Goal: Book appointment/travel/reservation

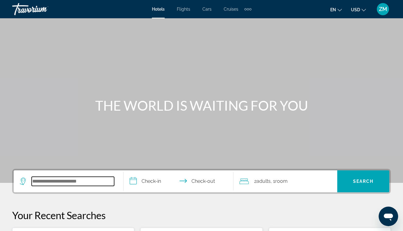
click at [103, 179] on input "Search hotel destination" at bounding box center [73, 180] width 82 height 9
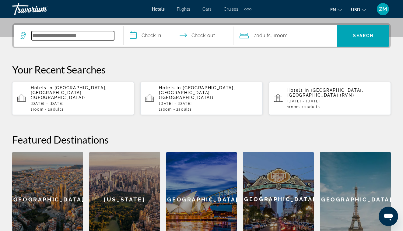
scroll to position [149, 0]
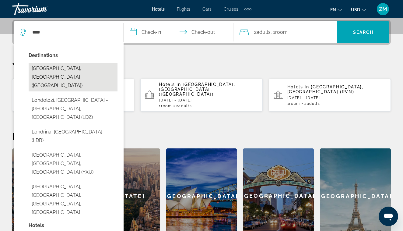
drag, startPoint x: 103, startPoint y: 179, endPoint x: 101, endPoint y: 71, distance: 108.3
click at [101, 71] on button "[GEOGRAPHIC_DATA], [GEOGRAPHIC_DATA] ([GEOGRAPHIC_DATA])" at bounding box center [73, 77] width 89 height 29
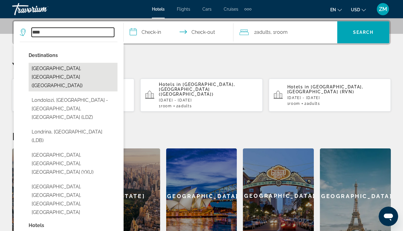
type input "**********"
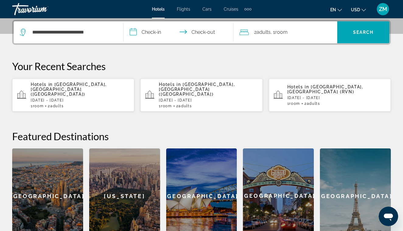
click at [139, 31] on input "**********" at bounding box center [179, 33] width 112 height 24
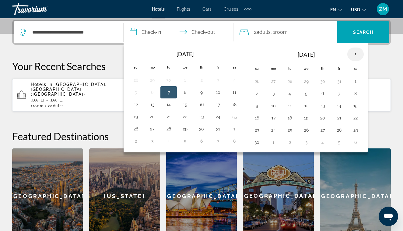
click at [355, 56] on th "Next month" at bounding box center [355, 53] width 16 height 13
click at [256, 115] on button "21" at bounding box center [257, 117] width 10 height 9
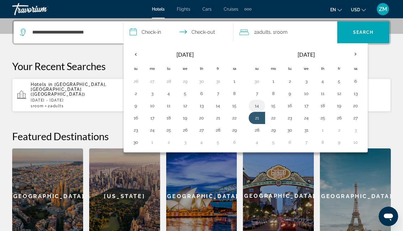
click at [258, 106] on button "14" at bounding box center [257, 105] width 10 height 9
type input "**********"
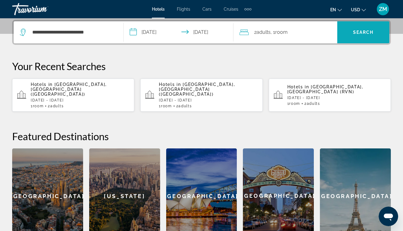
click at [358, 33] on span "Search" at bounding box center [363, 32] width 21 height 5
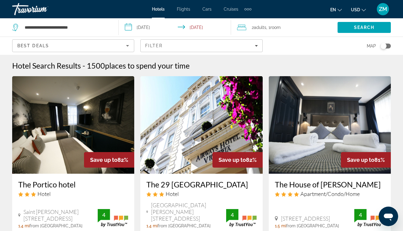
click at [166, 28] on input "**********" at bounding box center [176, 28] width 115 height 20
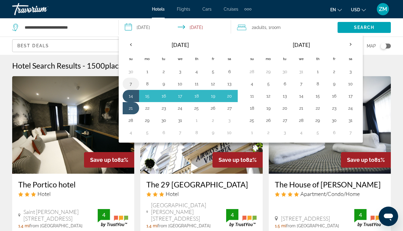
click at [131, 84] on button "7" at bounding box center [131, 83] width 10 height 9
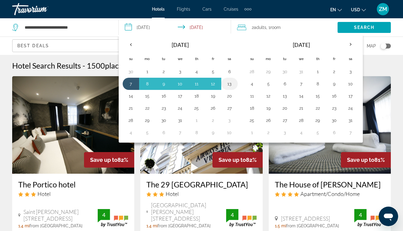
click at [232, 84] on button "13" at bounding box center [229, 83] width 10 height 9
type input "**********"
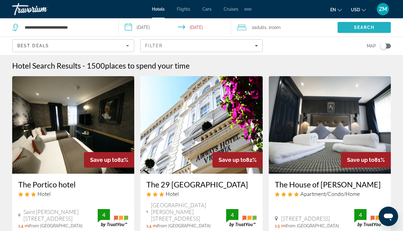
click at [365, 29] on span "Search" at bounding box center [364, 27] width 21 height 5
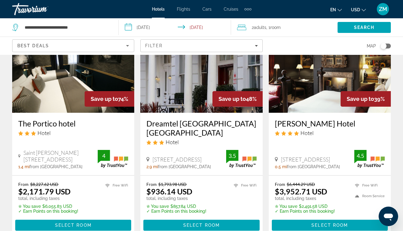
scroll to position [276, 0]
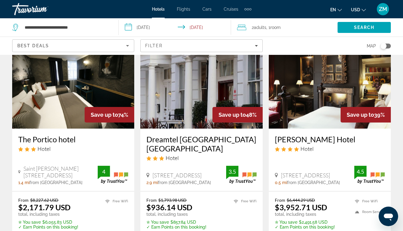
click at [221, 134] on h3 "Dreamtel [GEOGRAPHIC_DATA] [GEOGRAPHIC_DATA]" at bounding box center [201, 143] width 110 height 18
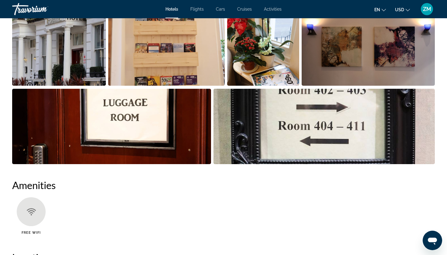
scroll to position [342, 0]
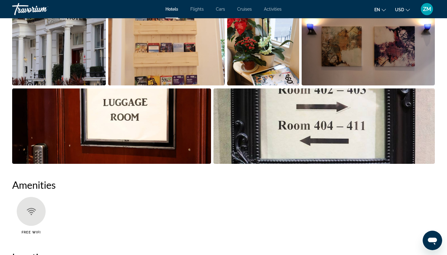
click at [156, 109] on img "Open full-screen image slider" at bounding box center [111, 126] width 199 height 75
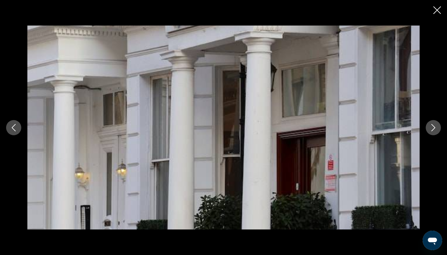
click at [402, 128] on button "Next image" at bounding box center [433, 127] width 15 height 15
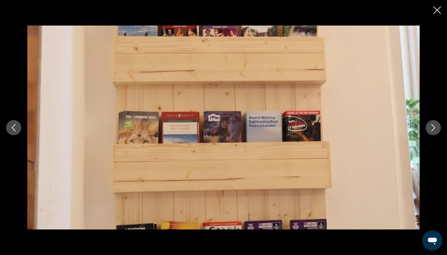
click at [402, 128] on button "Next image" at bounding box center [433, 127] width 15 height 15
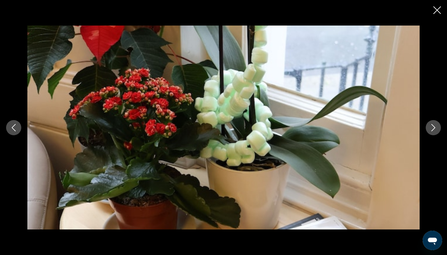
click at [402, 128] on button "Next image" at bounding box center [433, 127] width 15 height 15
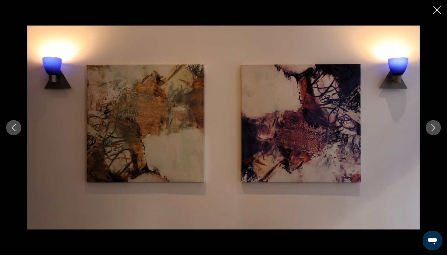
click at [402, 128] on button "Next image" at bounding box center [433, 127] width 15 height 15
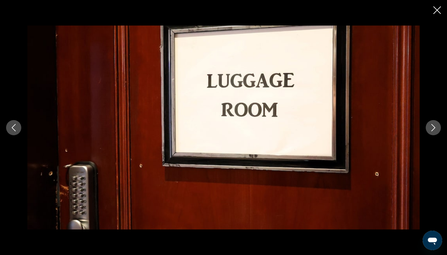
click at [402, 128] on button "Next image" at bounding box center [433, 127] width 15 height 15
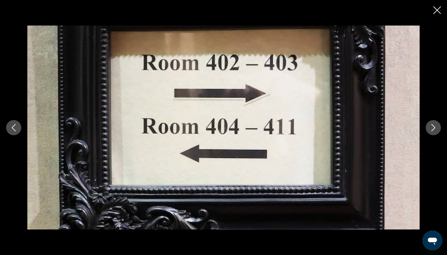
click at [402, 128] on button "Next image" at bounding box center [433, 127] width 15 height 15
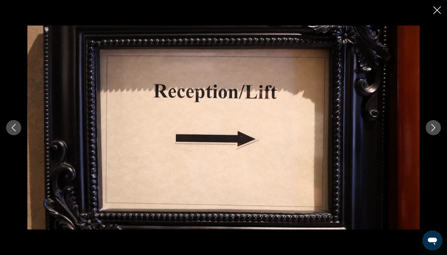
click at [402, 128] on button "Next image" at bounding box center [433, 127] width 15 height 15
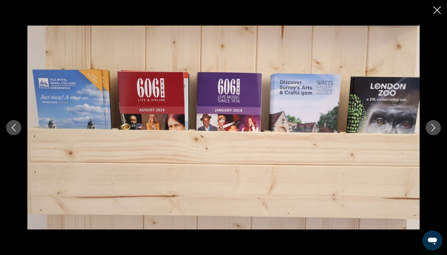
click at [402, 128] on button "Next image" at bounding box center [433, 127] width 15 height 15
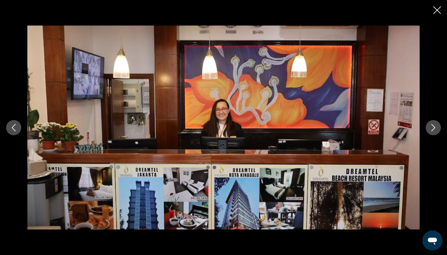
click at [402, 128] on button "Next image" at bounding box center [433, 127] width 15 height 15
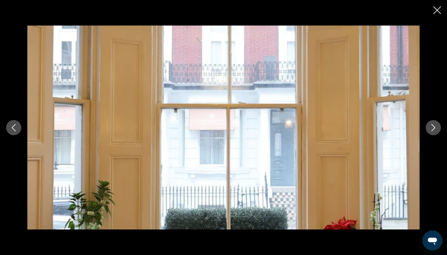
click at [402, 128] on button "Next image" at bounding box center [433, 127] width 15 height 15
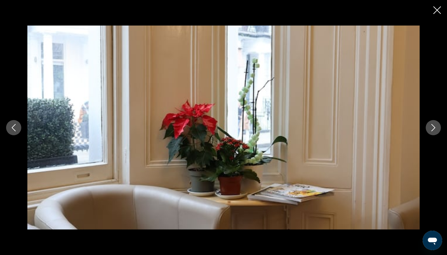
click at [402, 128] on button "Next image" at bounding box center [433, 127] width 15 height 15
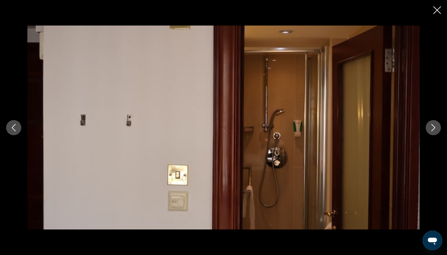
click at [402, 14] on div "prev next" at bounding box center [223, 127] width 447 height 255
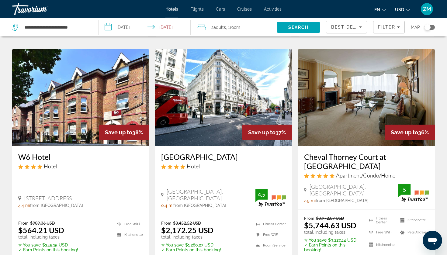
scroll to position [473, 0]
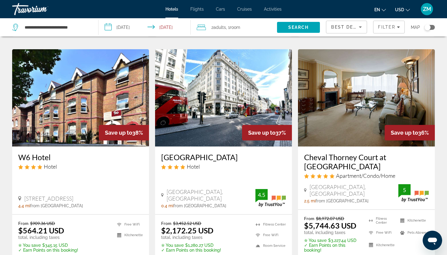
click at [138, 87] on img "Main content" at bounding box center [80, 97] width 137 height 97
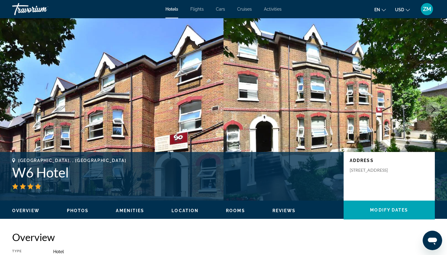
click at [402, 110] on icon "Next image" at bounding box center [433, 109] width 7 height 7
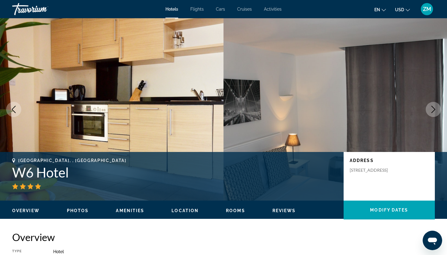
click at [402, 110] on icon "Next image" at bounding box center [433, 109] width 7 height 7
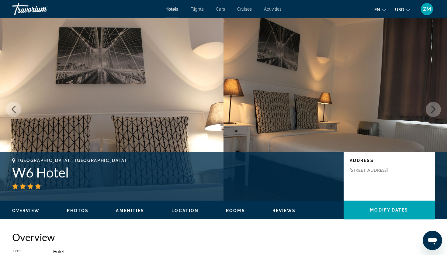
click at [402, 110] on icon "Next image" at bounding box center [433, 109] width 7 height 7
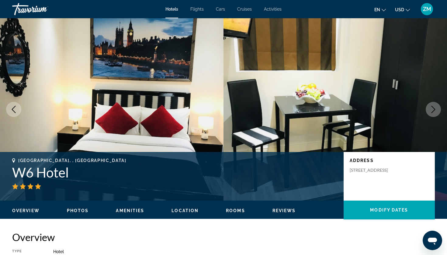
click at [402, 110] on icon "Next image" at bounding box center [433, 109] width 7 height 7
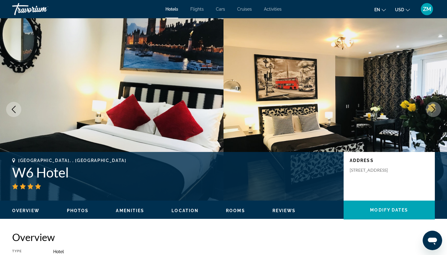
click at [402, 110] on icon "Next image" at bounding box center [433, 109] width 7 height 7
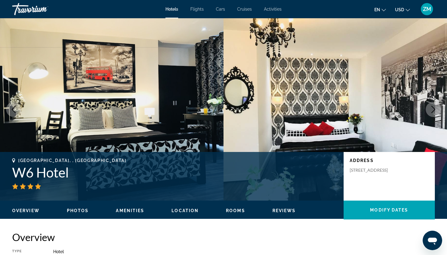
click at [402, 110] on icon "Next image" at bounding box center [433, 109] width 7 height 7
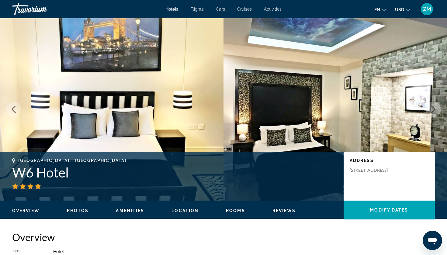
click at [402, 110] on icon "Next image" at bounding box center [433, 109] width 7 height 7
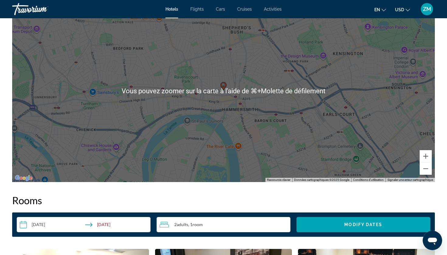
scroll to position [613, 0]
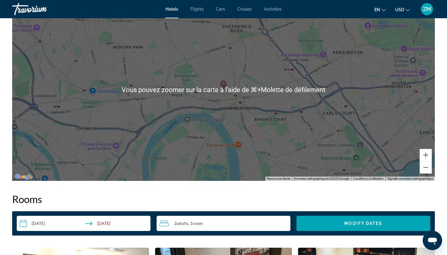
click at [291, 138] on div "Pour activer le glissement avec le clavier, appuyez sur Alt+Entrée. Une fois ce…" at bounding box center [223, 89] width 423 height 183
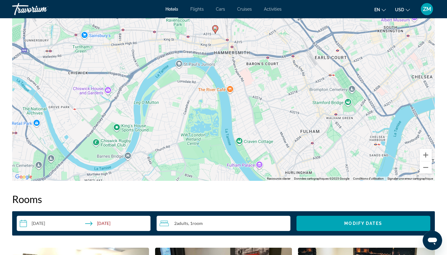
drag, startPoint x: 331, startPoint y: 107, endPoint x: 321, endPoint y: 51, distance: 56.8
click at [321, 51] on div "Pour activer le glissement avec le clavier, appuyez sur Alt+Entrée. Une fois ce…" at bounding box center [223, 89] width 423 height 183
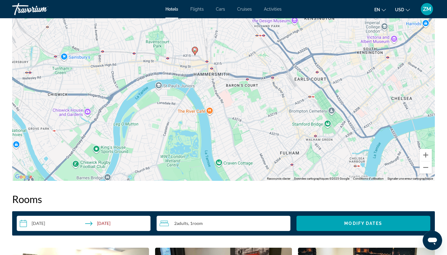
drag, startPoint x: 314, startPoint y: 102, endPoint x: 301, endPoint y: 132, distance: 32.9
click at [301, 132] on div "Pour activer le glissement avec le clavier, appuyez sur Alt+Entrée. Une fois ce…" at bounding box center [223, 89] width 423 height 183
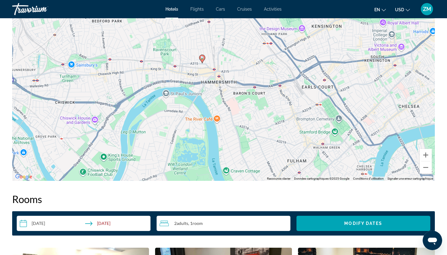
click at [206, 67] on div "Pour activer le glissement avec le clavier, appuyez sur Alt+Entrée. Une fois ce…" at bounding box center [223, 89] width 423 height 183
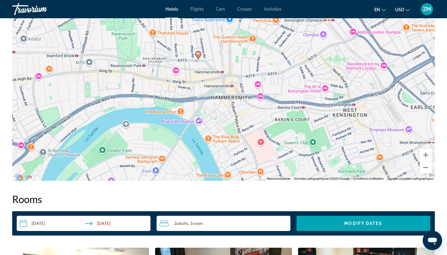
click at [206, 67] on div "Pour activer le glissement avec le clavier, appuyez sur Alt+Entrée. Une fois ce…" at bounding box center [223, 89] width 423 height 183
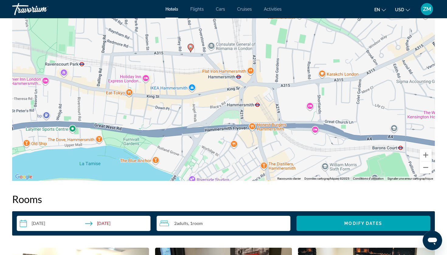
click at [206, 67] on div "Pour activer le glissement avec le clavier, appuyez sur Alt+Entrée. Une fois ce…" at bounding box center [223, 89] width 423 height 183
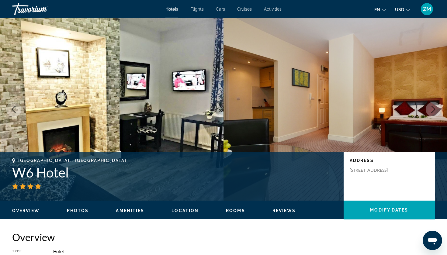
scroll to position [0, 0]
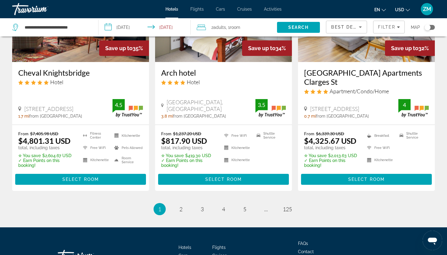
scroll to position [798, 0]
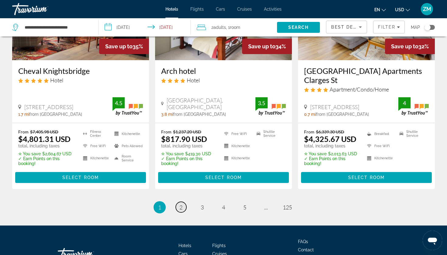
click at [179, 204] on span "2" at bounding box center [180, 207] width 3 height 7
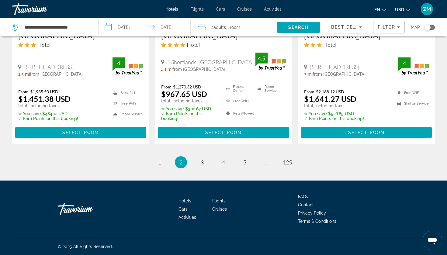
scroll to position [826, 0]
click at [204, 165] on link "page 3" at bounding box center [202, 162] width 11 height 11
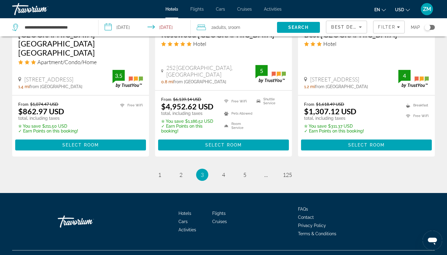
scroll to position [828, 0]
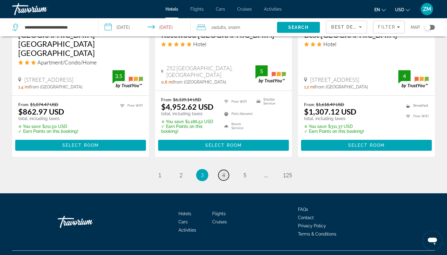
click at [224, 172] on span "4" at bounding box center [223, 175] width 3 height 7
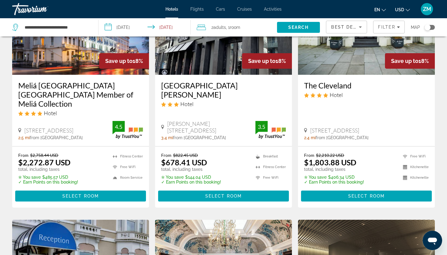
scroll to position [312, 0]
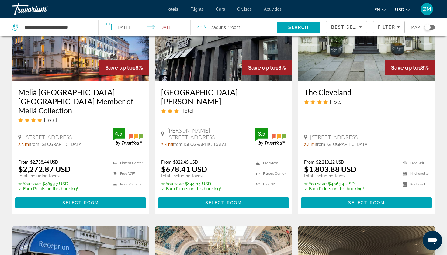
click at [262, 73] on div "Save up to 18%" at bounding box center [267, 68] width 50 height 16
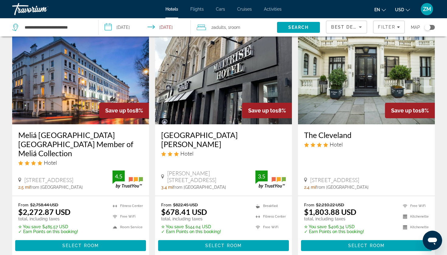
scroll to position [269, 0]
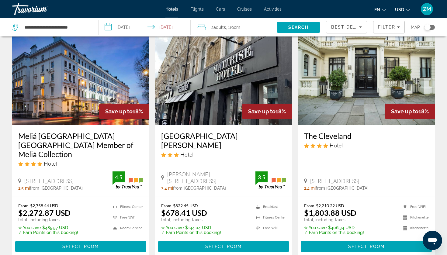
click at [238, 101] on img "Main content" at bounding box center [223, 76] width 137 height 97
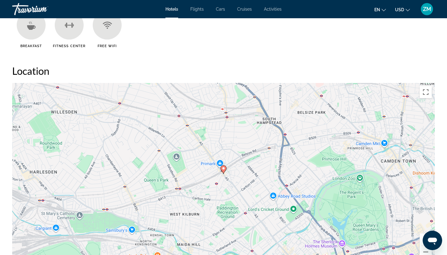
scroll to position [531, 0]
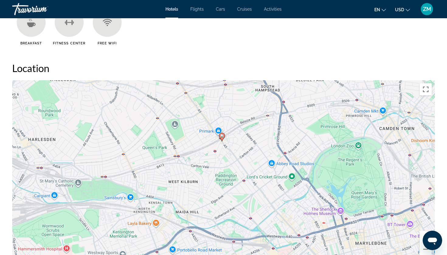
drag, startPoint x: 228, startPoint y: 186, endPoint x: 227, endPoint y: 156, distance: 30.5
click at [227, 156] on div "Pour activer le glissement avec le clavier, appuyez sur Alt+Entrée. Une fois ce…" at bounding box center [223, 171] width 423 height 183
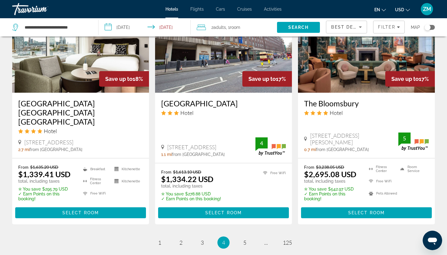
scroll to position [819, 0]
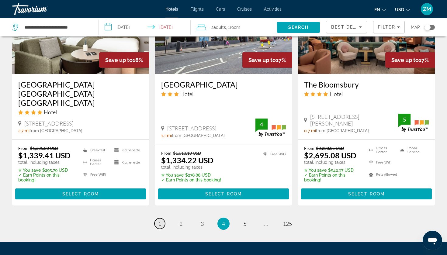
click at [161, 221] on span "1" at bounding box center [159, 224] width 3 height 7
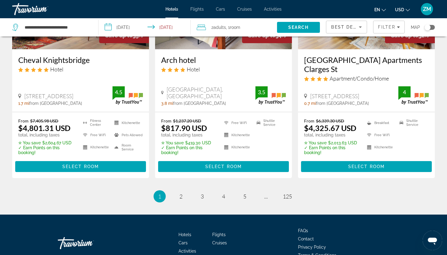
scroll to position [809, 0]
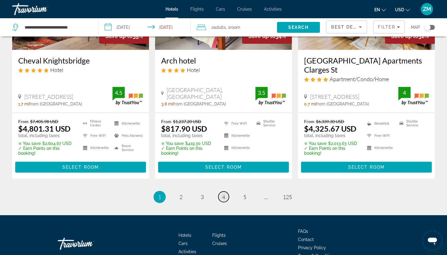
click at [223, 192] on link "page 4" at bounding box center [223, 197] width 11 height 11
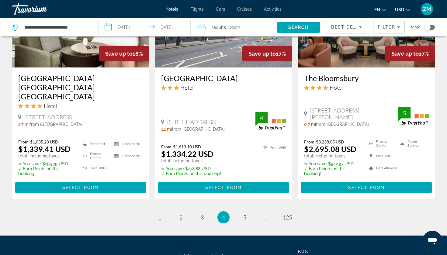
scroll to position [827, 0]
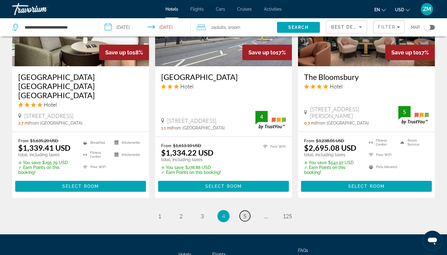
click at [245, 213] on span "5" at bounding box center [244, 216] width 3 height 7
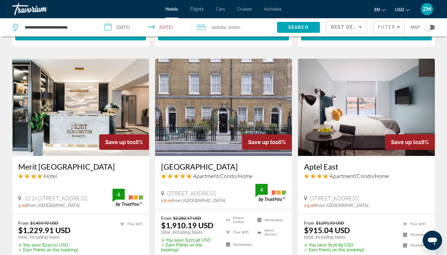
scroll to position [445, 0]
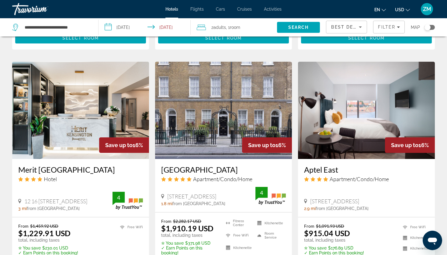
click at [402, 29] on div "Toggle map" at bounding box center [428, 27] width 6 height 6
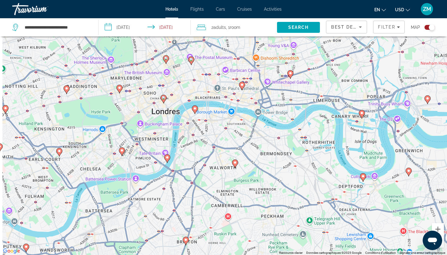
drag, startPoint x: 163, startPoint y: 131, endPoint x: 196, endPoint y: 132, distance: 32.9
click at [196, 132] on div "Pour activer le glissement avec le clavier, appuyez sur Alt+Entrée. Une fois ce…" at bounding box center [223, 127] width 447 height 255
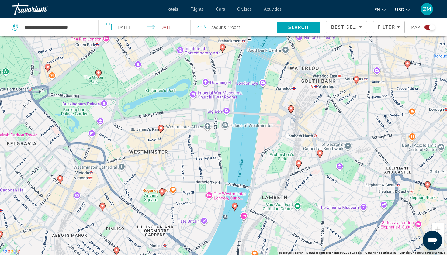
drag, startPoint x: 188, startPoint y: 86, endPoint x: 189, endPoint y: 158, distance: 72.1
click at [189, 158] on div "Pour activer le glissement avec le clavier, appuyez sur Alt+Entrée. Une fois ce…" at bounding box center [223, 127] width 447 height 255
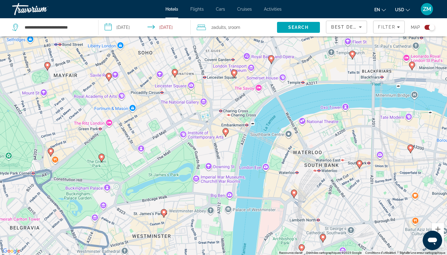
drag, startPoint x: 189, startPoint y: 158, endPoint x: 191, endPoint y: 179, distance: 21.3
click at [191, 179] on div "Pour activer le glissement avec le clavier, appuyez sur Alt+Entrée. Une fois ce…" at bounding box center [223, 127] width 447 height 255
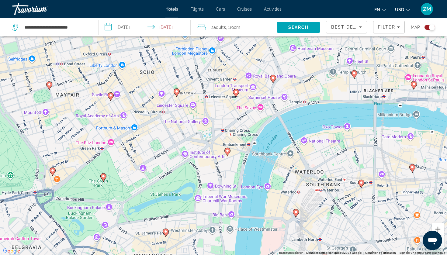
click at [177, 95] on icon "Main content" at bounding box center [176, 93] width 5 height 8
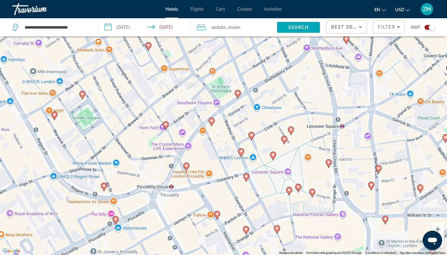
click at [211, 124] on icon "Main content" at bounding box center [212, 121] width 6 height 9
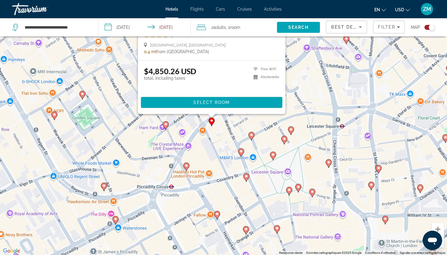
scroll to position [0, 0]
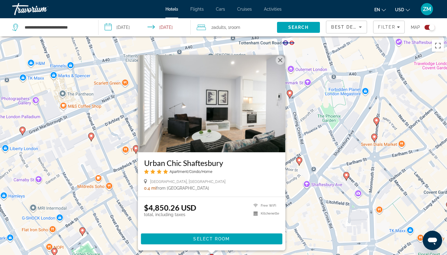
click at [291, 92] on image "Main content" at bounding box center [290, 93] width 4 height 4
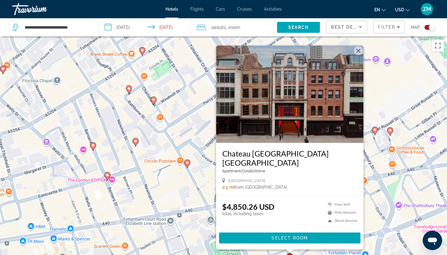
click at [187, 163] on image "Main content" at bounding box center [188, 163] width 4 height 4
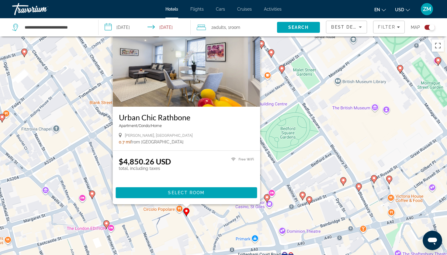
drag, startPoint x: 334, startPoint y: 184, endPoint x: 336, endPoint y: 66, distance: 118.6
click at [336, 66] on div "Pour activer le glissement avec le clavier, appuyez sur Alt+Entrée. Une fois ce…" at bounding box center [223, 164] width 447 height 255
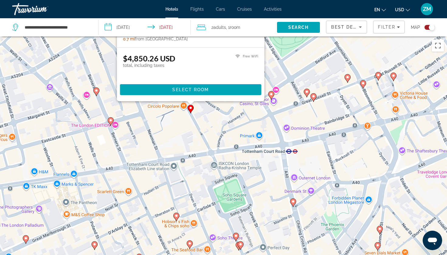
click at [363, 88] on icon "Main content" at bounding box center [363, 84] width 6 height 9
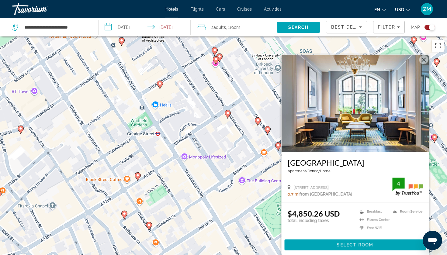
click at [402, 29] on div "Toggle map" at bounding box center [432, 27] width 6 height 6
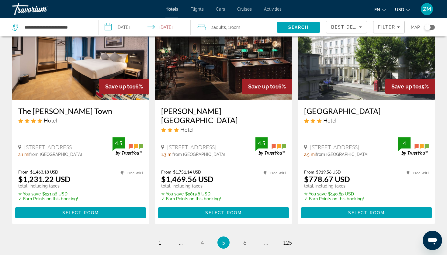
scroll to position [729, 0]
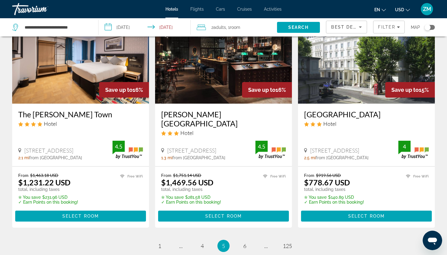
click at [367, 94] on img "Main content" at bounding box center [366, 54] width 137 height 97
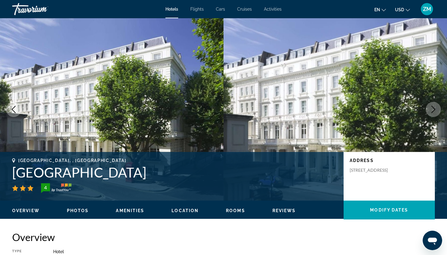
click at [402, 109] on icon "Next image" at bounding box center [433, 109] width 7 height 7
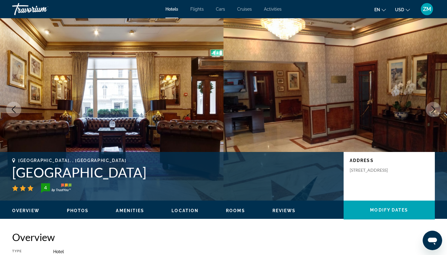
click at [402, 109] on icon "Next image" at bounding box center [433, 109] width 7 height 7
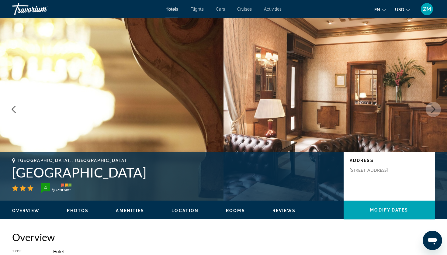
click at [402, 109] on icon "Next image" at bounding box center [433, 109] width 7 height 7
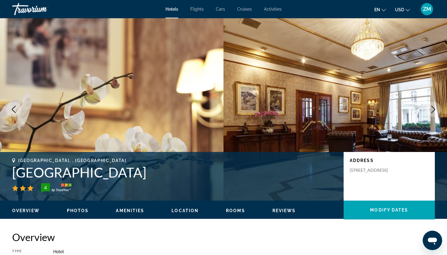
click at [402, 109] on icon "Next image" at bounding box center [433, 109] width 7 height 7
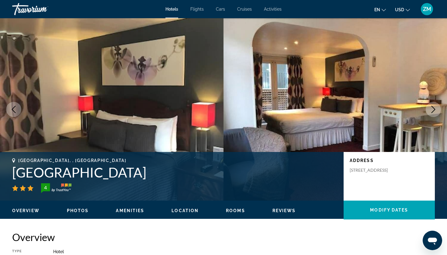
click at [402, 109] on icon "Next image" at bounding box center [433, 109] width 7 height 7
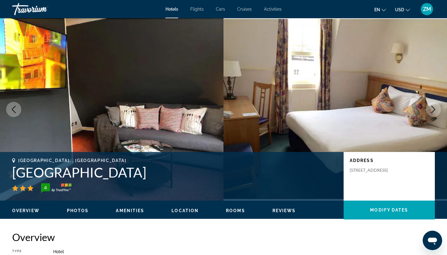
click at [402, 109] on icon "Next image" at bounding box center [433, 109] width 7 height 7
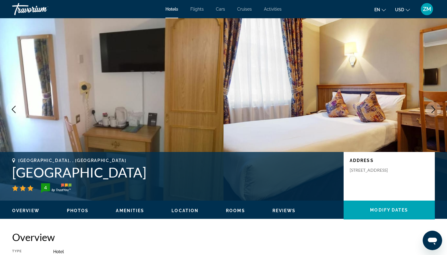
click at [402, 109] on icon "Next image" at bounding box center [433, 109] width 7 height 7
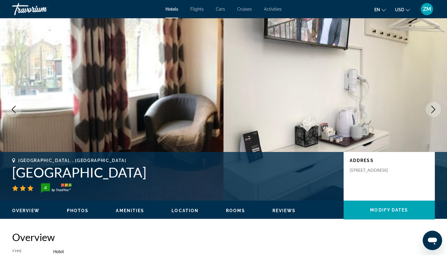
click at [402, 109] on icon "Next image" at bounding box center [433, 109] width 7 height 7
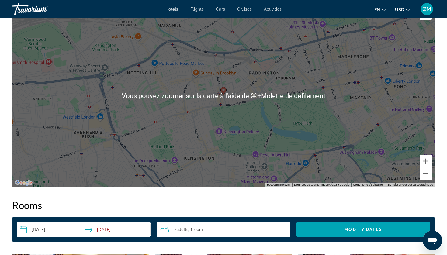
scroll to position [607, 0]
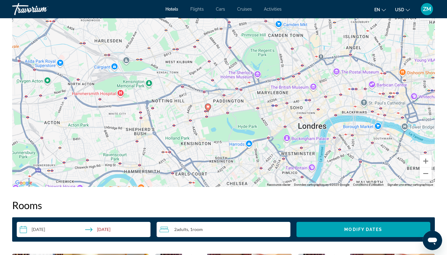
drag, startPoint x: 340, startPoint y: 87, endPoint x: 311, endPoint y: 102, distance: 32.8
click at [311, 102] on div "Pour activer le glissement avec le clavier, appuyez sur Alt+Entrée. Une fois ce…" at bounding box center [223, 96] width 423 height 183
